Goal: Task Accomplishment & Management: Complete application form

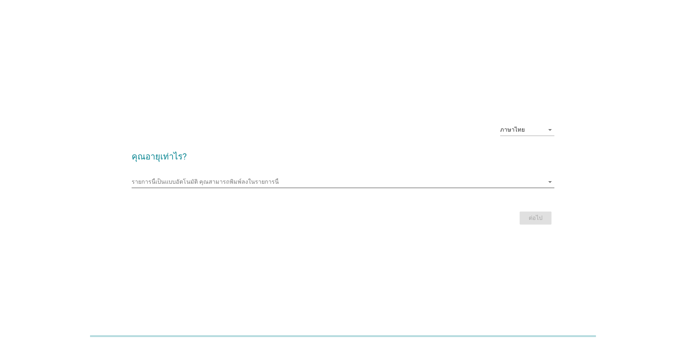
click at [551, 185] on icon "arrow_drop_down" at bounding box center [549, 181] width 9 height 9
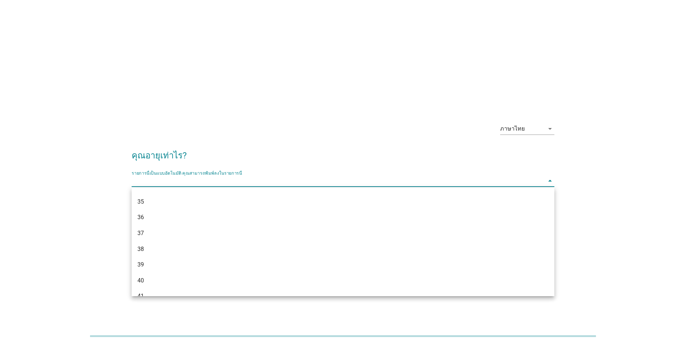
scroll to position [253, 0]
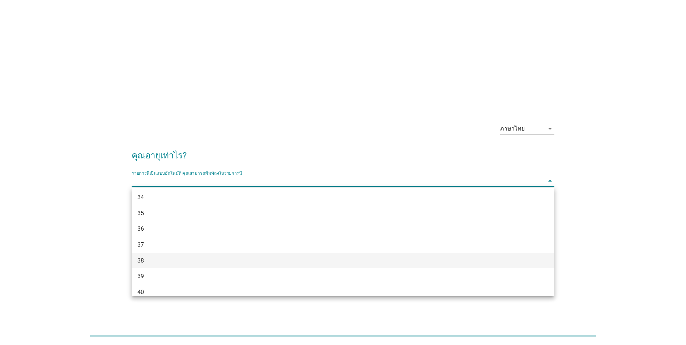
click at [250, 253] on div "38" at bounding box center [343, 261] width 422 height 16
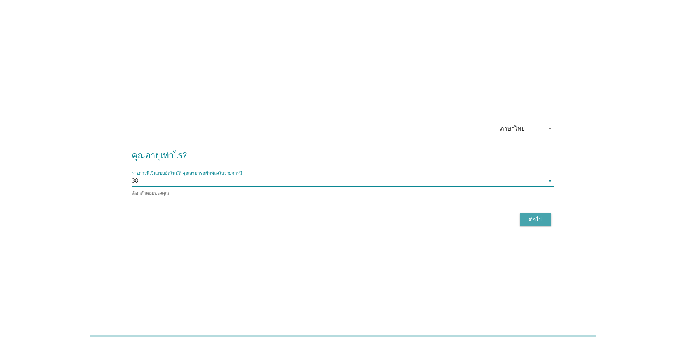
click at [539, 215] on div "ต่อไป" at bounding box center [535, 219] width 20 height 9
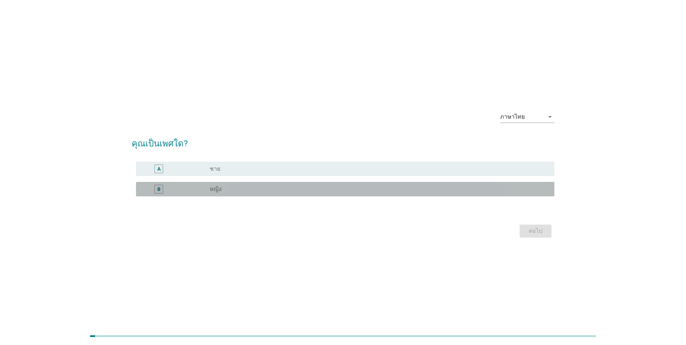
click at [389, 190] on div "radio_button_unchecked หญิง" at bounding box center [376, 188] width 333 height 7
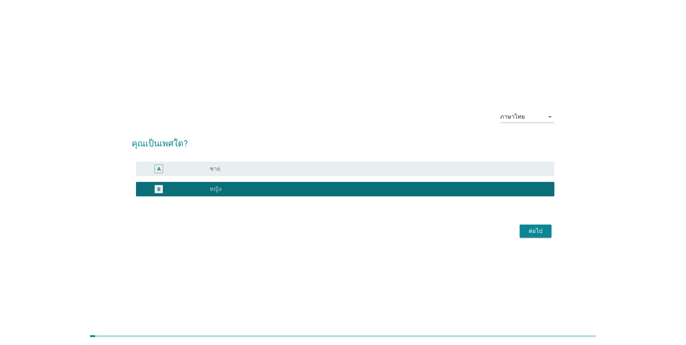
click at [536, 228] on div "ต่อไป" at bounding box center [535, 231] width 20 height 9
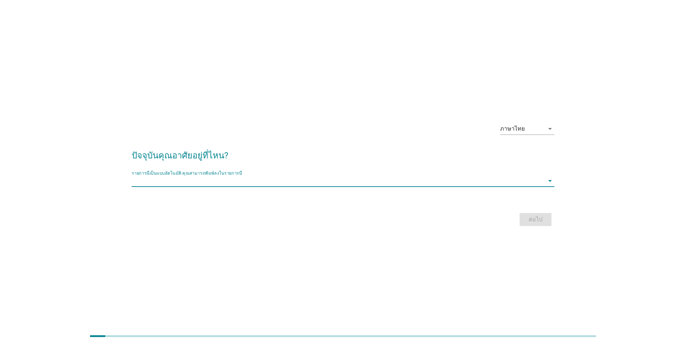
click at [310, 182] on input "รายการนี้เป็นแบบอัตโนมัติ คุณสามารถพิมพ์ลงในรายการนี้" at bounding box center [338, 181] width 412 height 12
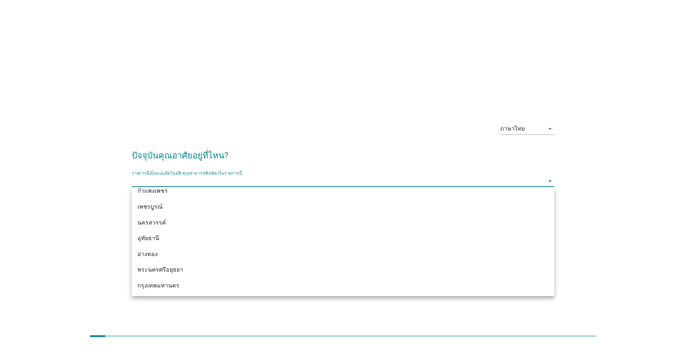
scroll to position [528, 0]
click at [315, 281] on div "กรุงเทพมหานคร" at bounding box center [325, 285] width 377 height 9
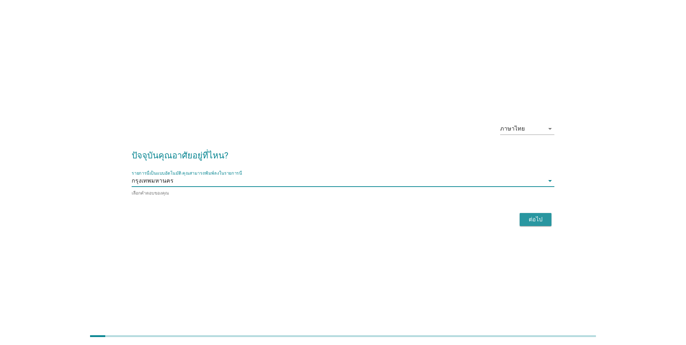
click at [530, 216] on div "ต่อไป" at bounding box center [535, 219] width 20 height 9
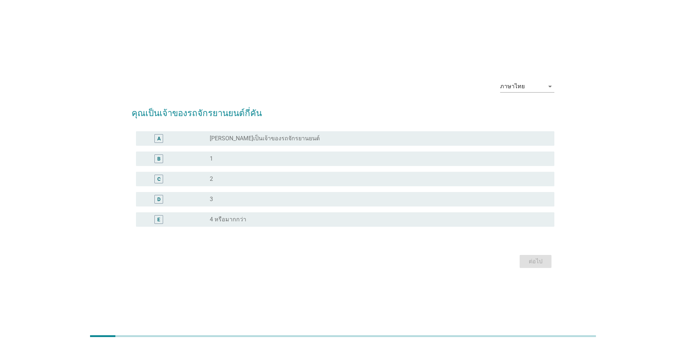
click at [225, 140] on label "[PERSON_NAME]เป็นเจ้าของรถจักรยานยนต์" at bounding box center [265, 138] width 110 height 7
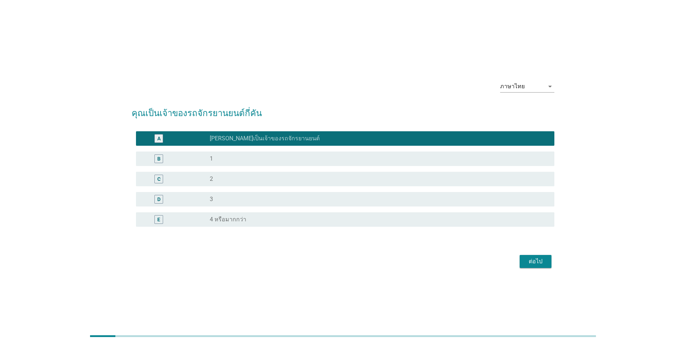
click at [535, 267] on button "ต่อไป" at bounding box center [535, 261] width 32 height 13
